Goal: Navigation & Orientation: Find specific page/section

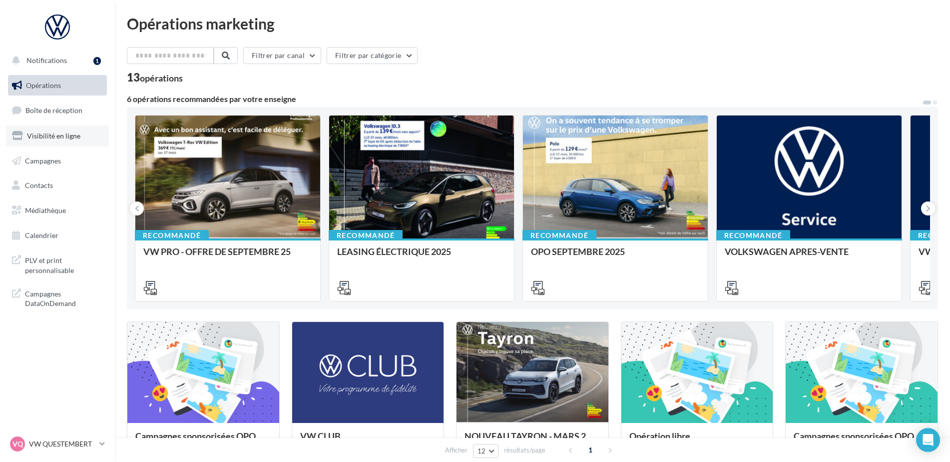
click at [39, 140] on link "Visibilité en ligne" at bounding box center [57, 135] width 103 height 21
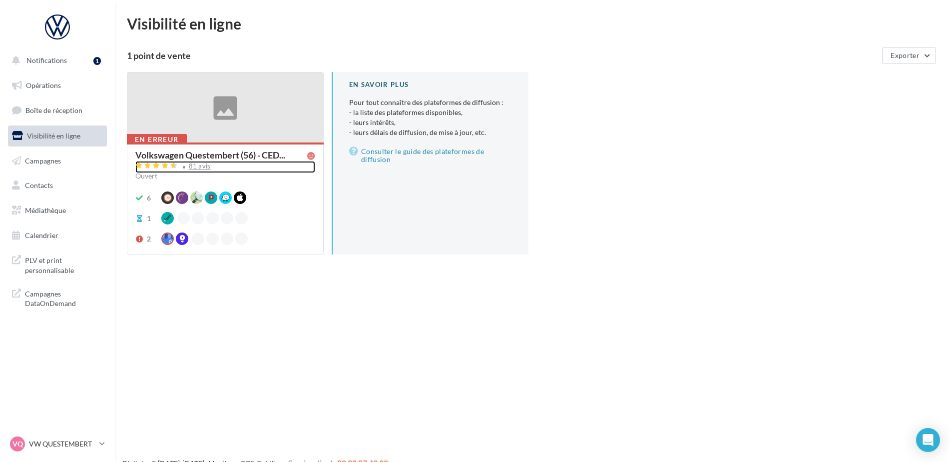
click at [193, 166] on div "81 avis" at bounding box center [200, 166] width 22 height 6
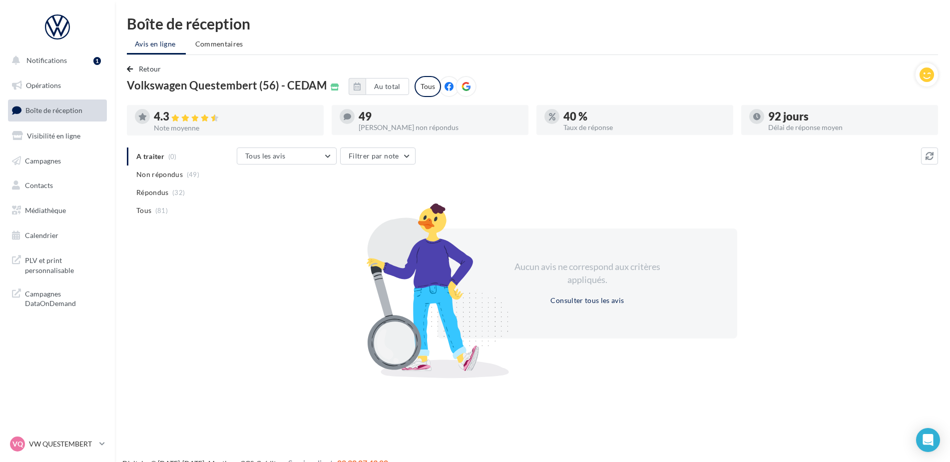
click at [0, 28] on html "Notifications 1 Opérations Boîte de réception Visibilité en ligne Campagnes Con…" at bounding box center [475, 231] width 950 height 462
click at [0, 31] on html "Notifications 1 Opérations Boîte de réception Visibilité en ligne Campagnes Con…" at bounding box center [475, 231] width 950 height 462
